Goal: Check status: Check status

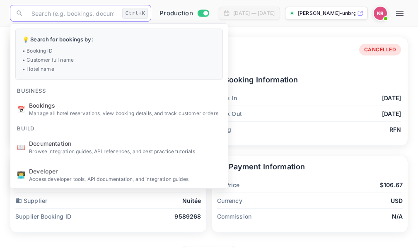
click at [38, 15] on input "text" at bounding box center [73, 13] width 92 height 17
paste input "m_vo_OUDE"
type input "m_vo_OUDE"
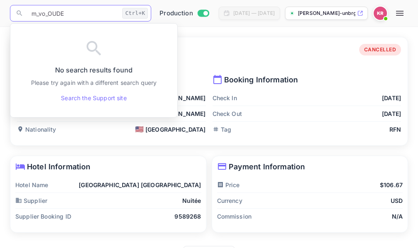
click at [31, 13] on input "m_vo_OUDE" at bounding box center [73, 13] width 92 height 17
click at [65, 13] on input "m_vo_OUDE" at bounding box center [73, 13] width 92 height 17
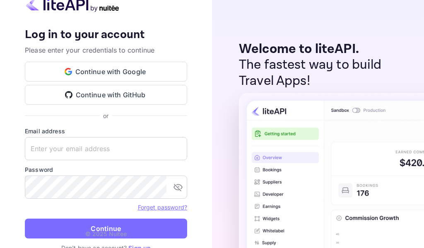
type input "[EMAIL_ADDRESS][DOMAIN_NAME]"
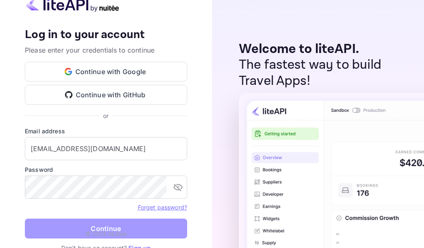
click at [123, 229] on button "Continue" at bounding box center [106, 229] width 162 height 20
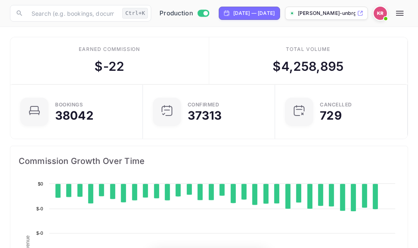
scroll to position [128, 189]
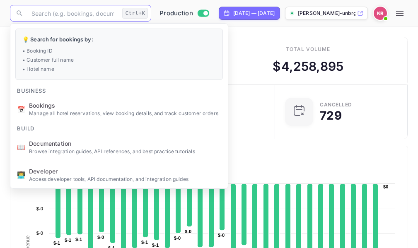
click at [33, 12] on input "text" at bounding box center [73, 13] width 92 height 17
paste input "m_vo_OUDE"
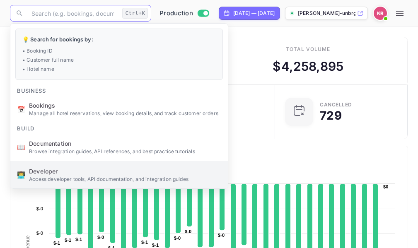
type input "m_vo_OUDE"
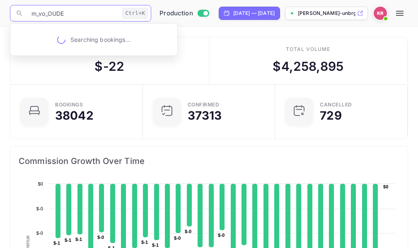
click at [31, 16] on input "m_vo_OUDE" at bounding box center [73, 13] width 92 height 17
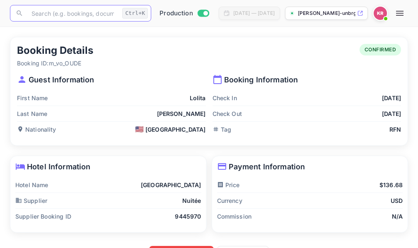
click at [405, 14] on icon "button" at bounding box center [400, 13] width 10 height 10
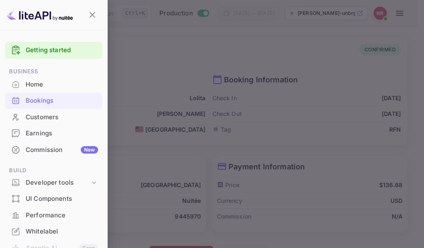
click at [39, 101] on div "Bookings" at bounding box center [62, 101] width 73 height 10
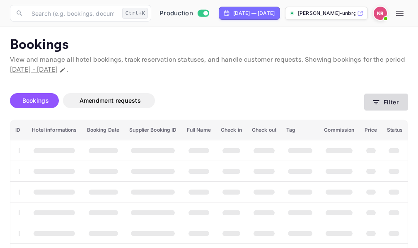
click at [377, 103] on icon "button" at bounding box center [376, 102] width 8 height 8
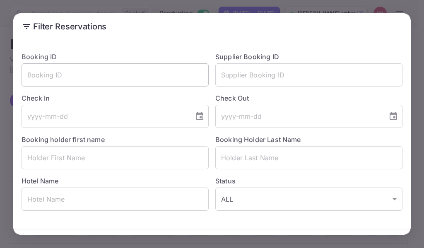
click at [36, 78] on input "text" at bounding box center [115, 74] width 187 height 23
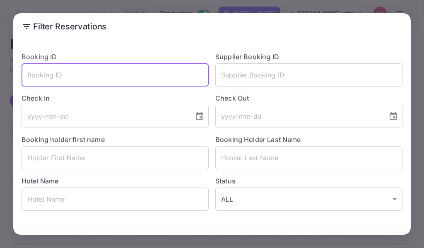
paste input "m_vo_OUDE"
click at [27, 78] on input "m_vo_OUDE" at bounding box center [115, 74] width 187 height 23
click at [66, 72] on input "m_vo_OUDE" at bounding box center [115, 74] width 187 height 23
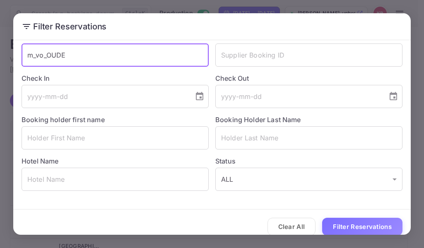
scroll to position [29, 0]
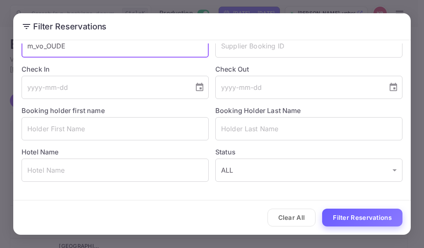
type input "m_vo_OUDE"
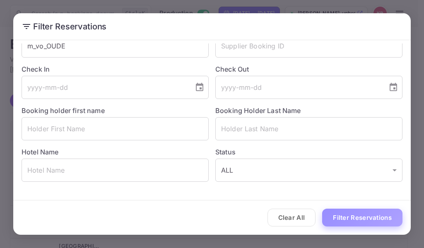
click at [368, 217] on button "Filter Reservations" at bounding box center [362, 218] width 80 height 18
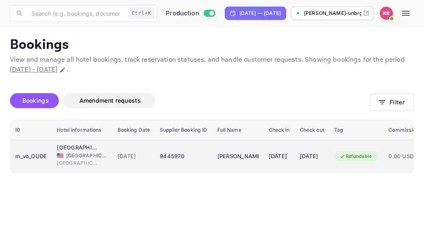
click at [95, 158] on span "[GEOGRAPHIC_DATA]" at bounding box center [86, 155] width 41 height 7
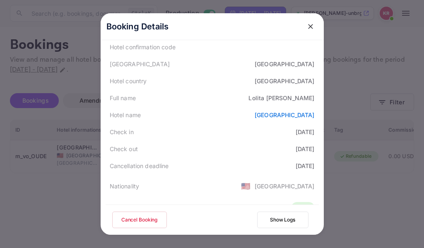
scroll to position [83, 0]
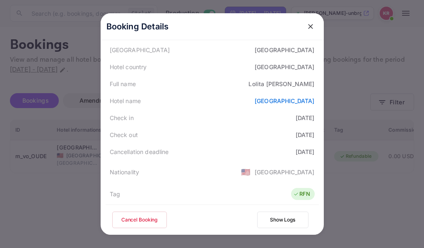
click at [307, 28] on icon "close" at bounding box center [311, 26] width 8 height 8
